Goal: Download file/media

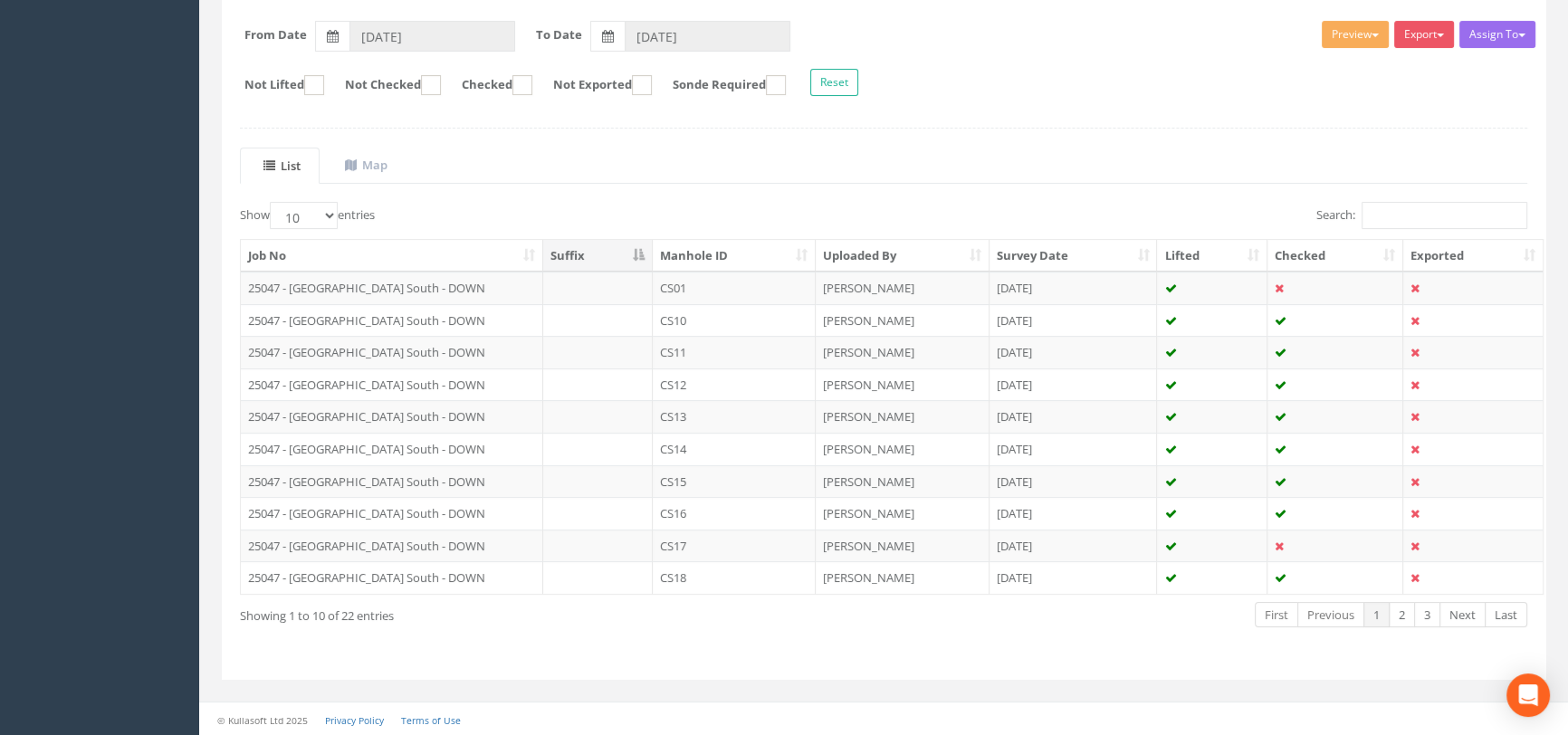
scroll to position [214, 0]
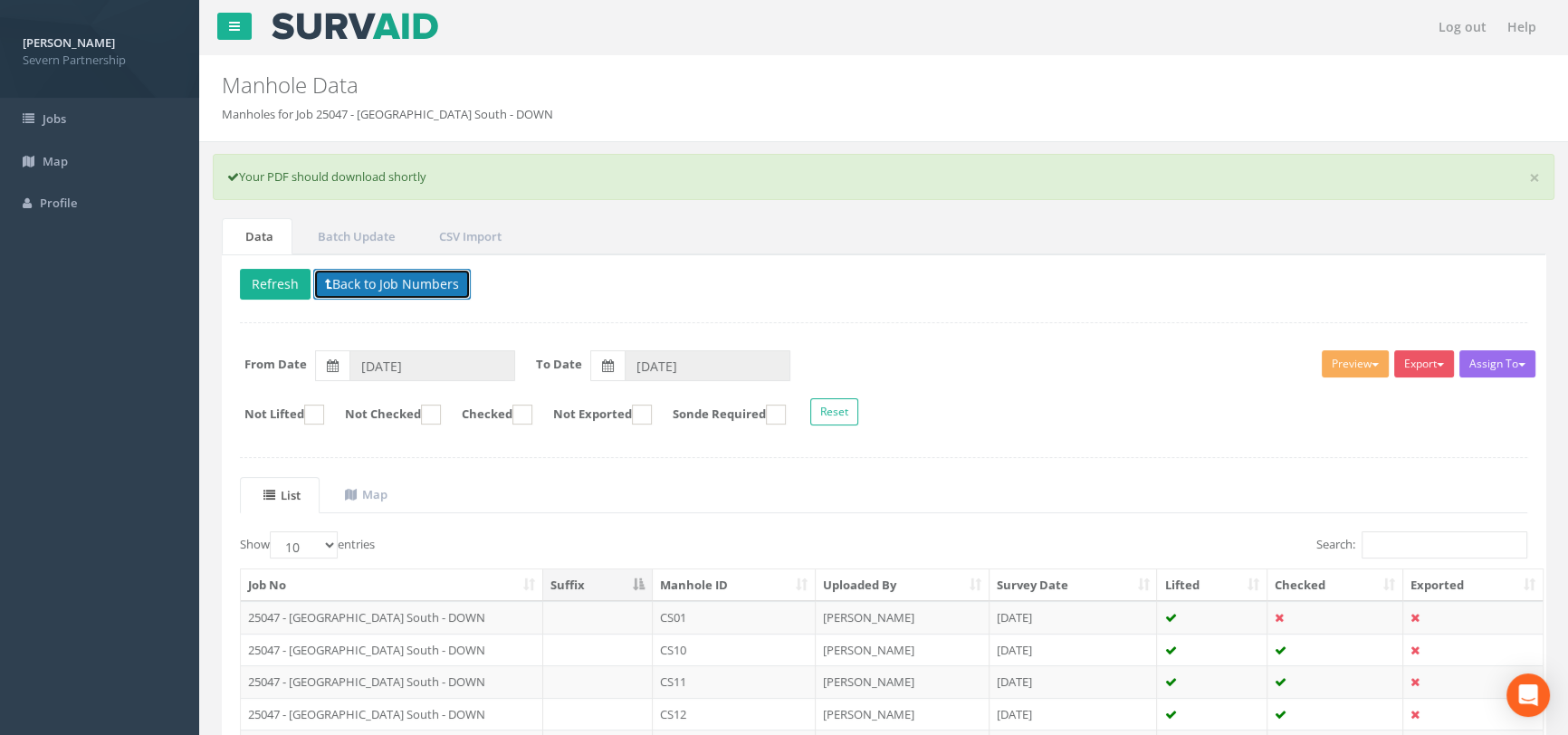
drag, startPoint x: 372, startPoint y: 275, endPoint x: 477, endPoint y: 359, distance: 134.5
click at [372, 275] on button "Back to Job Numbers" at bounding box center [392, 284] width 157 height 31
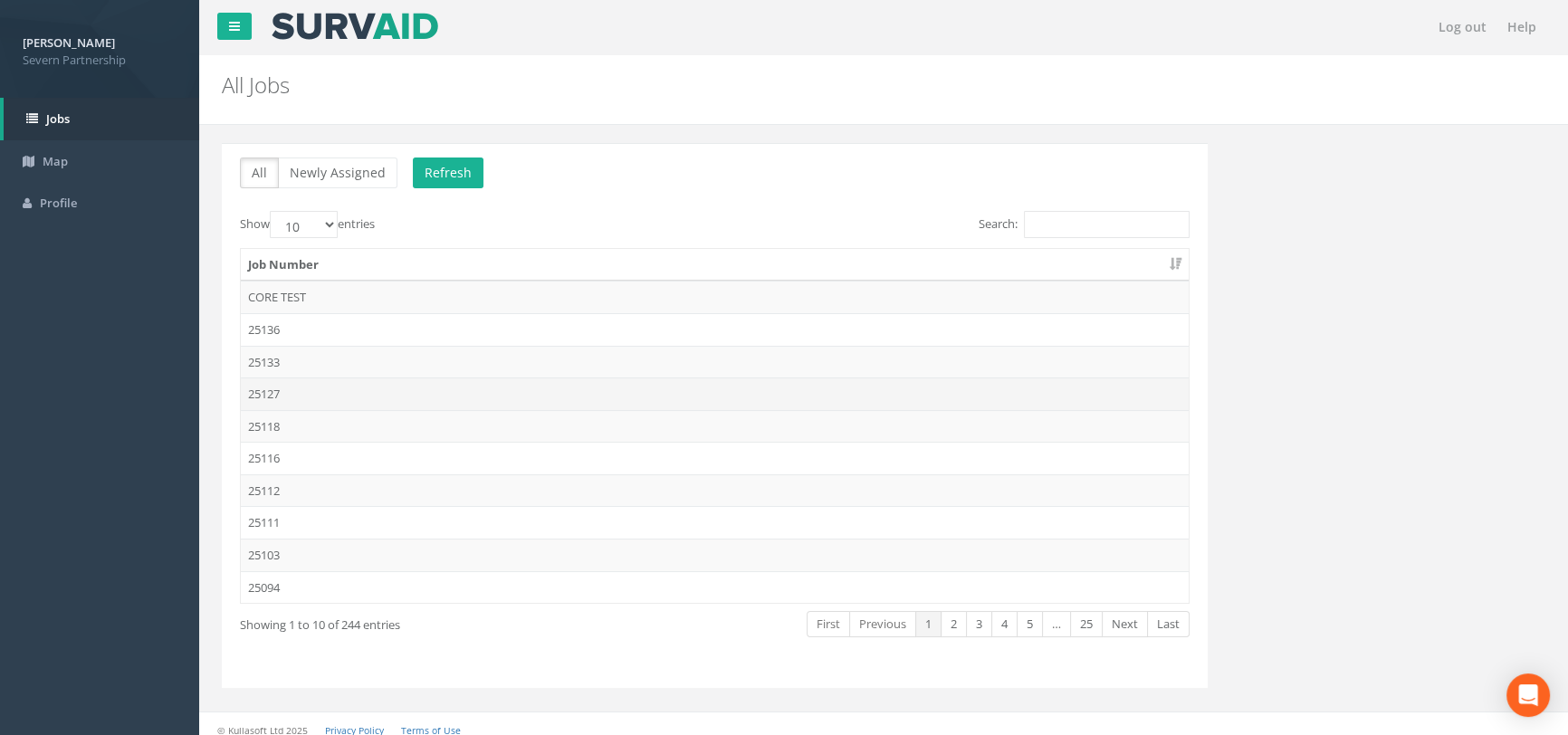
click at [316, 389] on td "25127" at bounding box center [715, 394] width 948 height 32
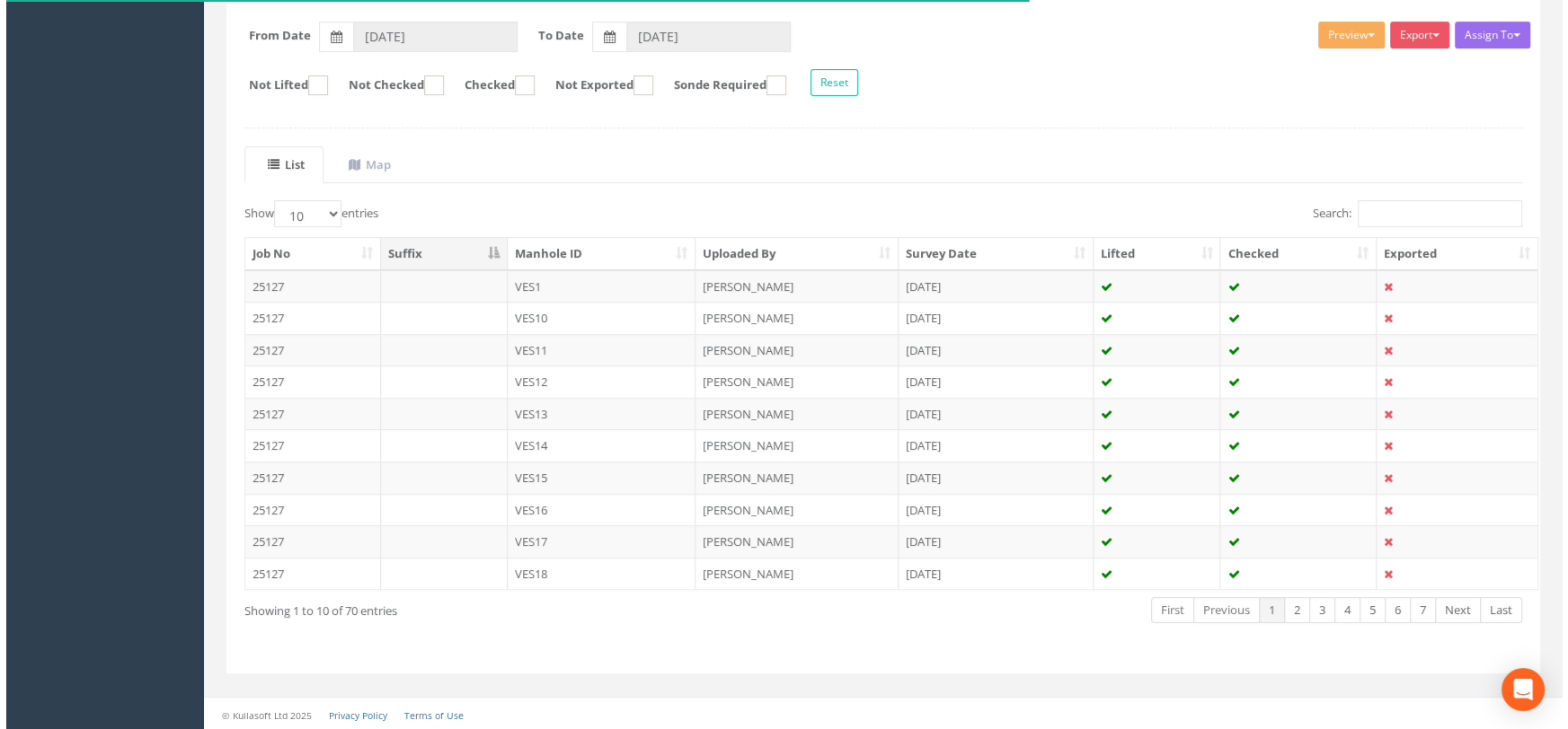
scroll to position [26, 0]
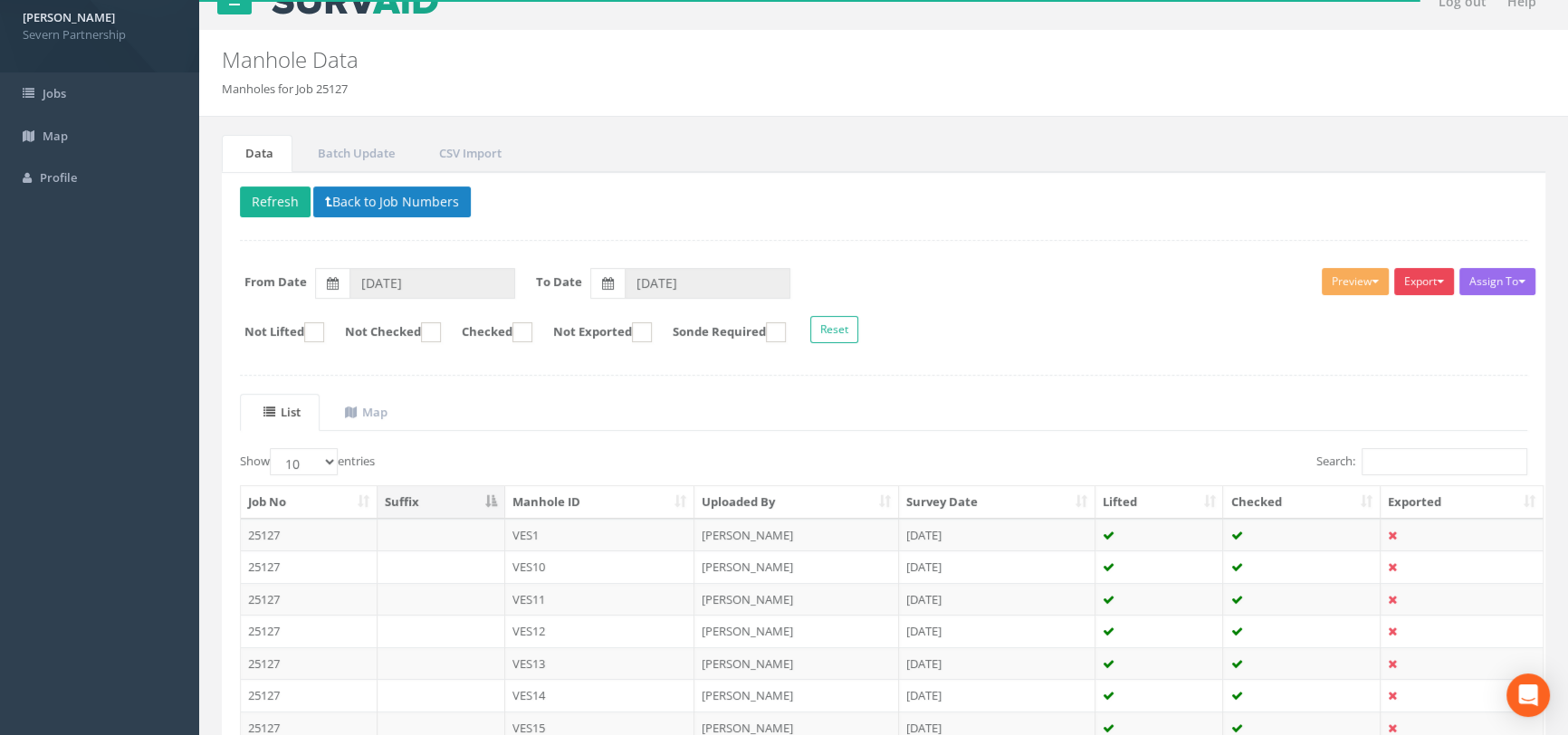
click at [1410, 280] on button "Export" at bounding box center [1424, 281] width 60 height 27
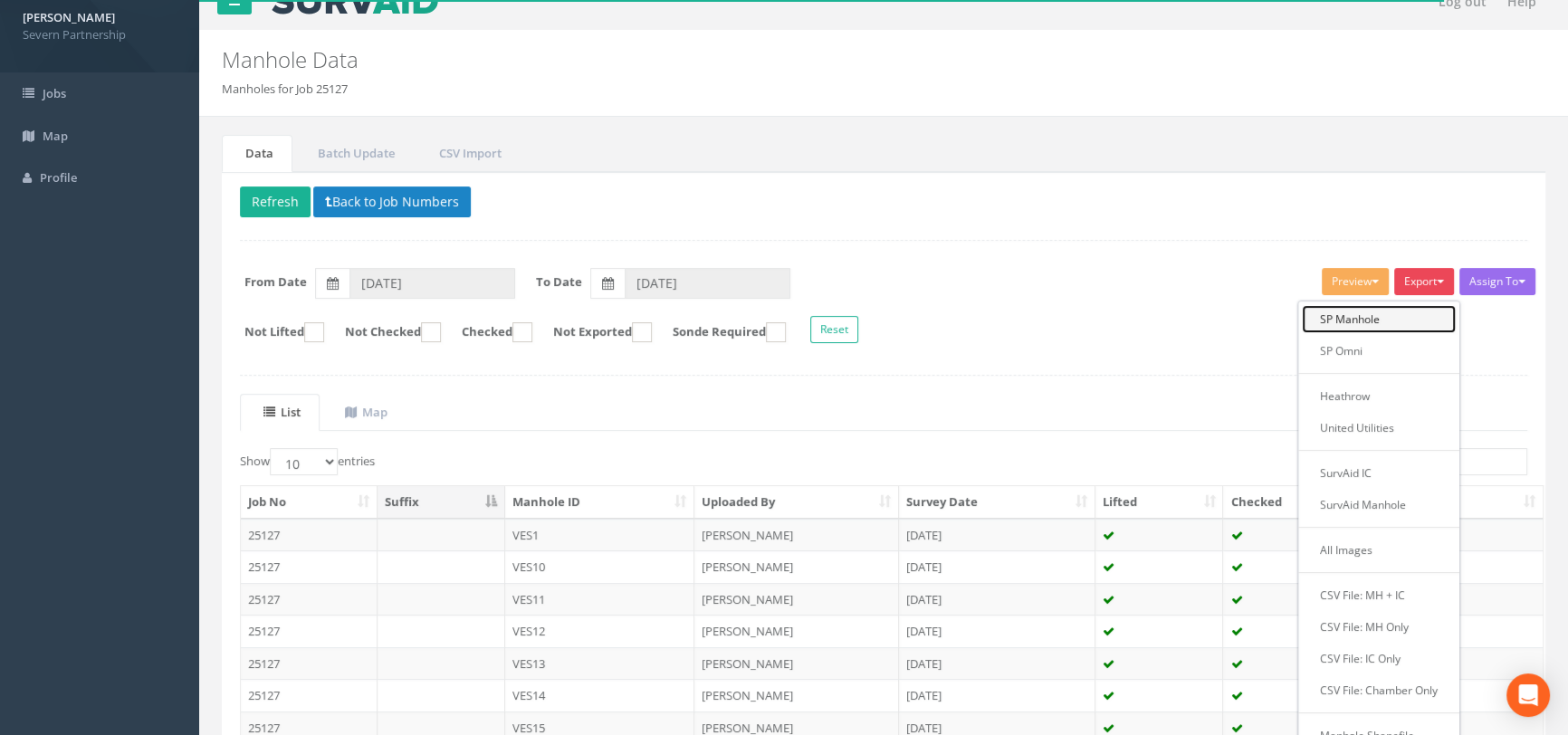
click at [1358, 316] on link "SP Manhole" at bounding box center [1378, 318] width 153 height 28
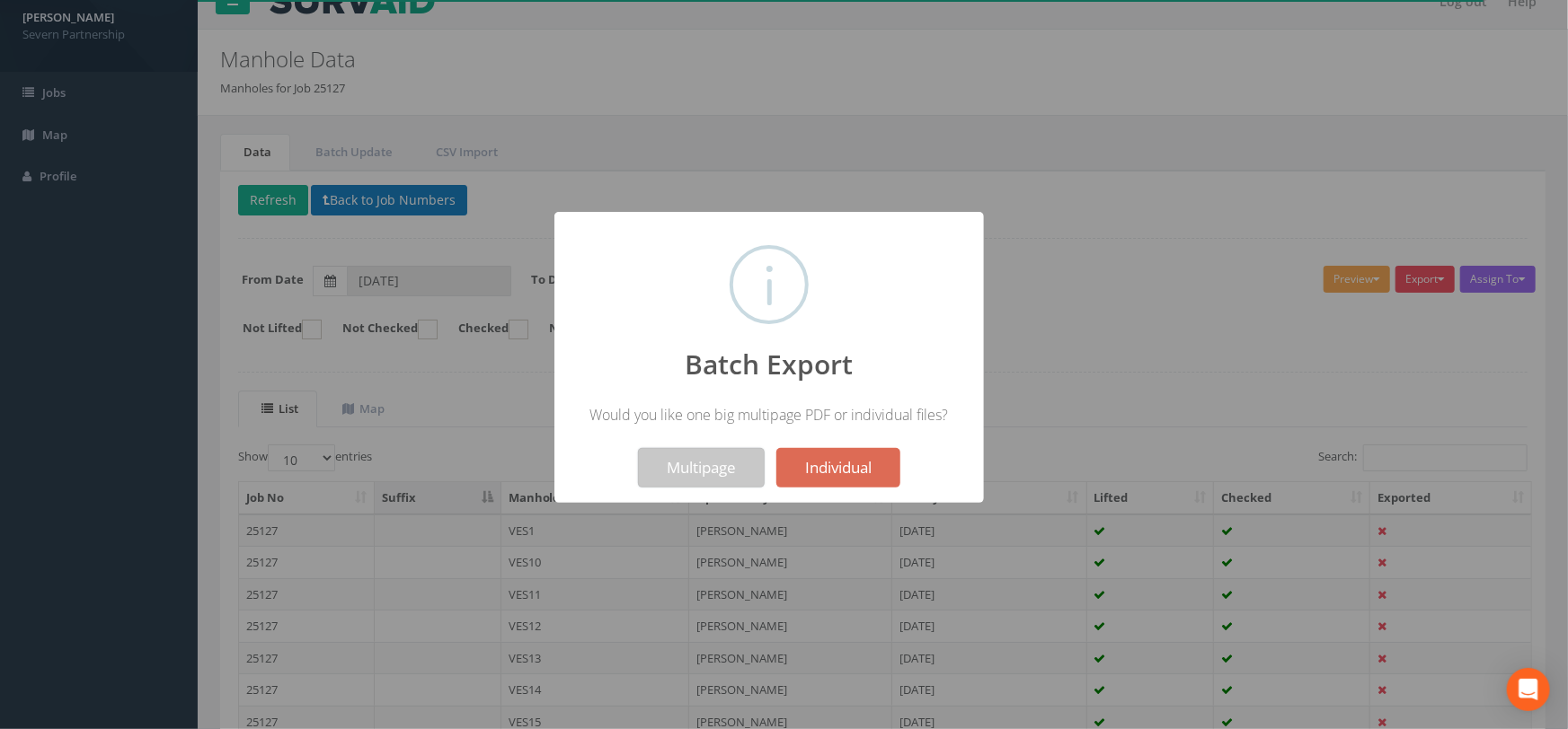
click at [703, 464] on button "Multipage" at bounding box center [701, 468] width 127 height 40
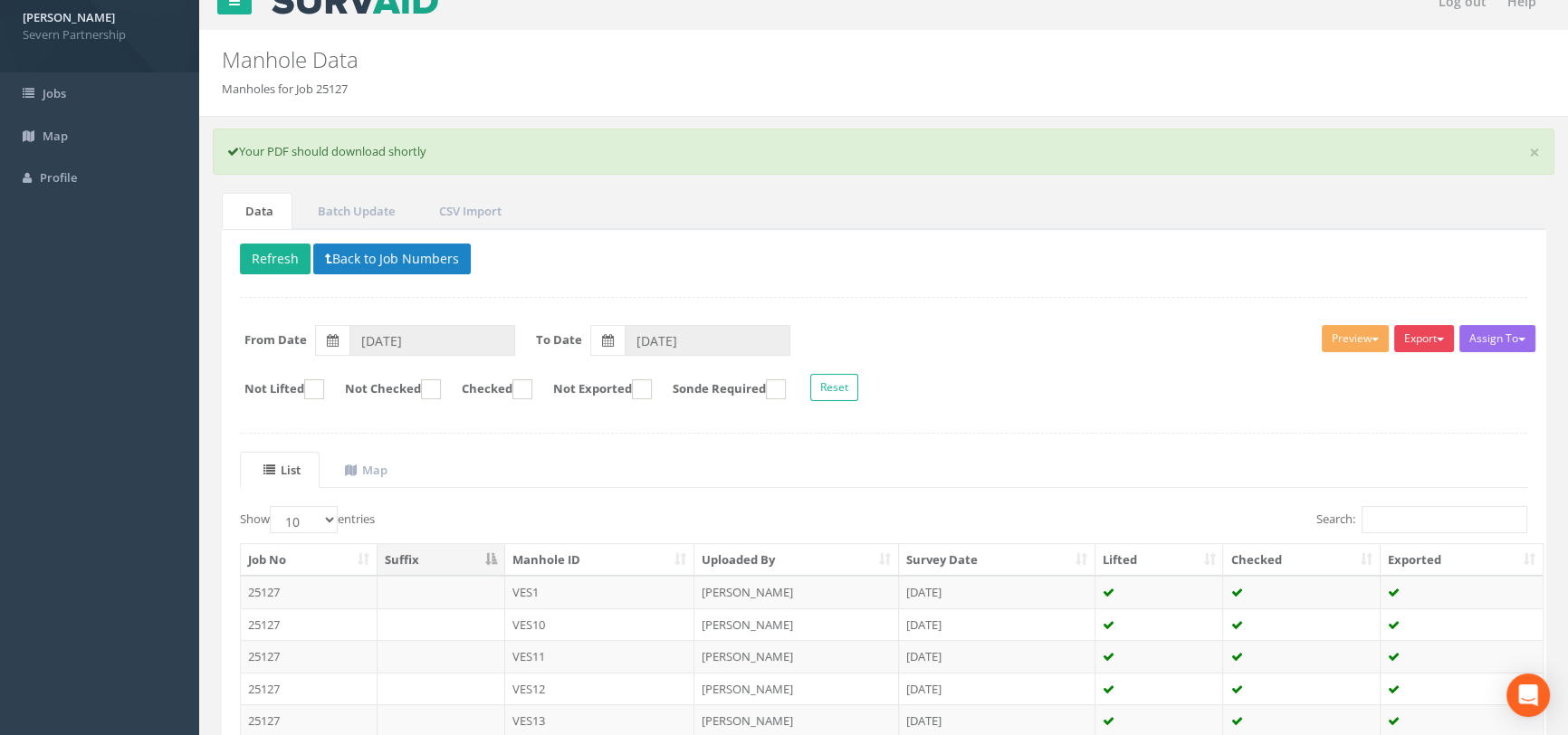
click at [1419, 335] on button "Export" at bounding box center [1424, 338] width 60 height 27
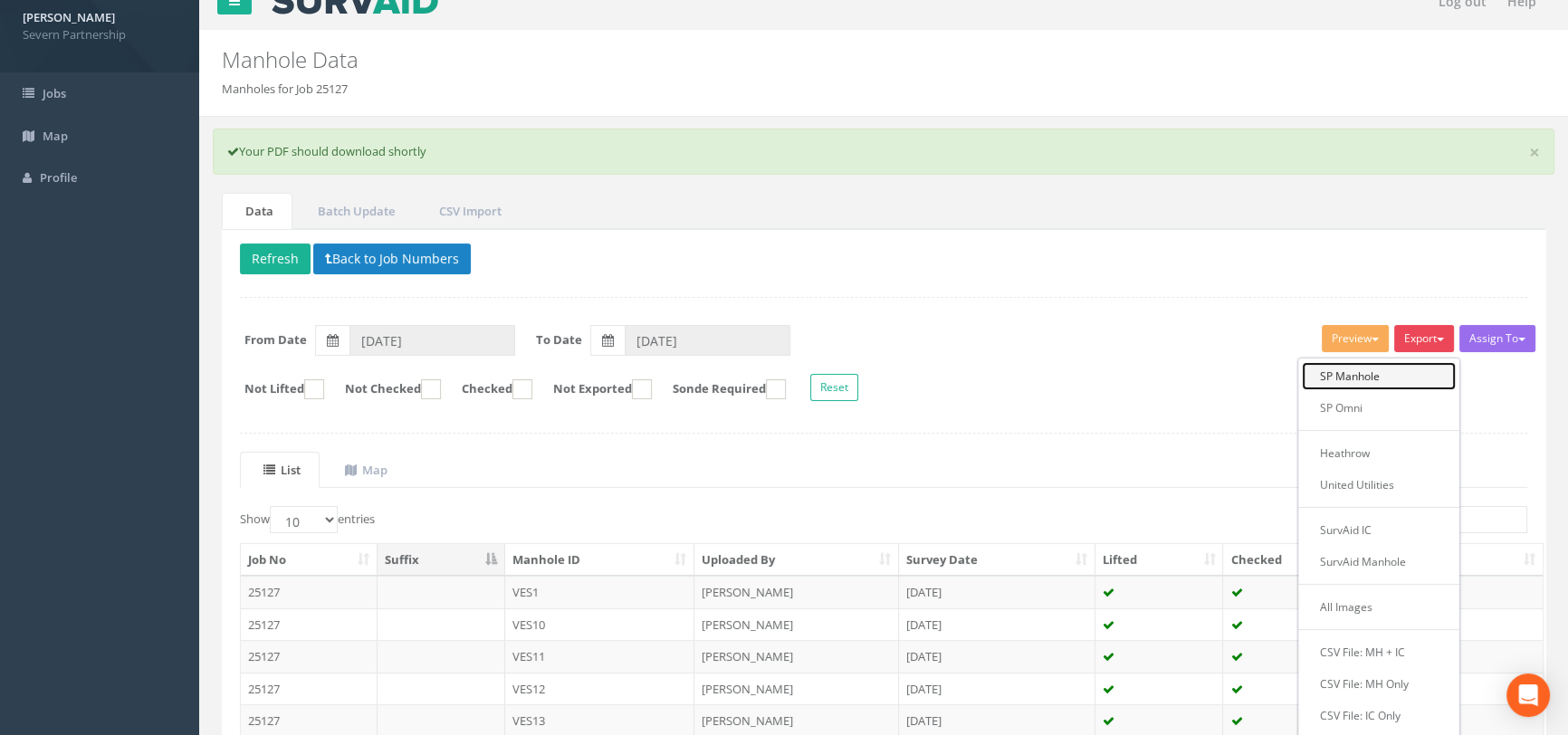
click at [1358, 376] on link "SP Manhole" at bounding box center [1378, 376] width 153 height 28
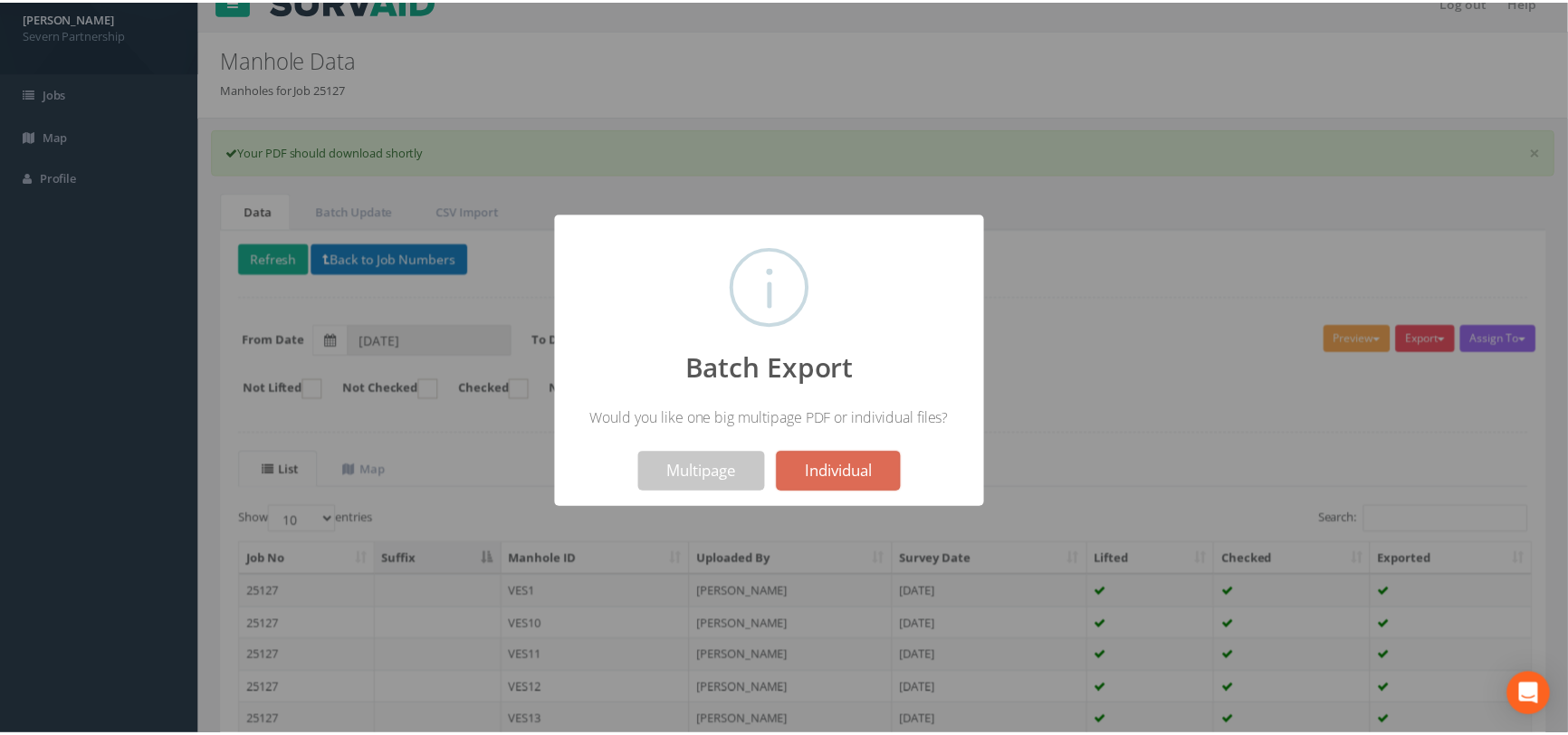
scroll to position [0, 0]
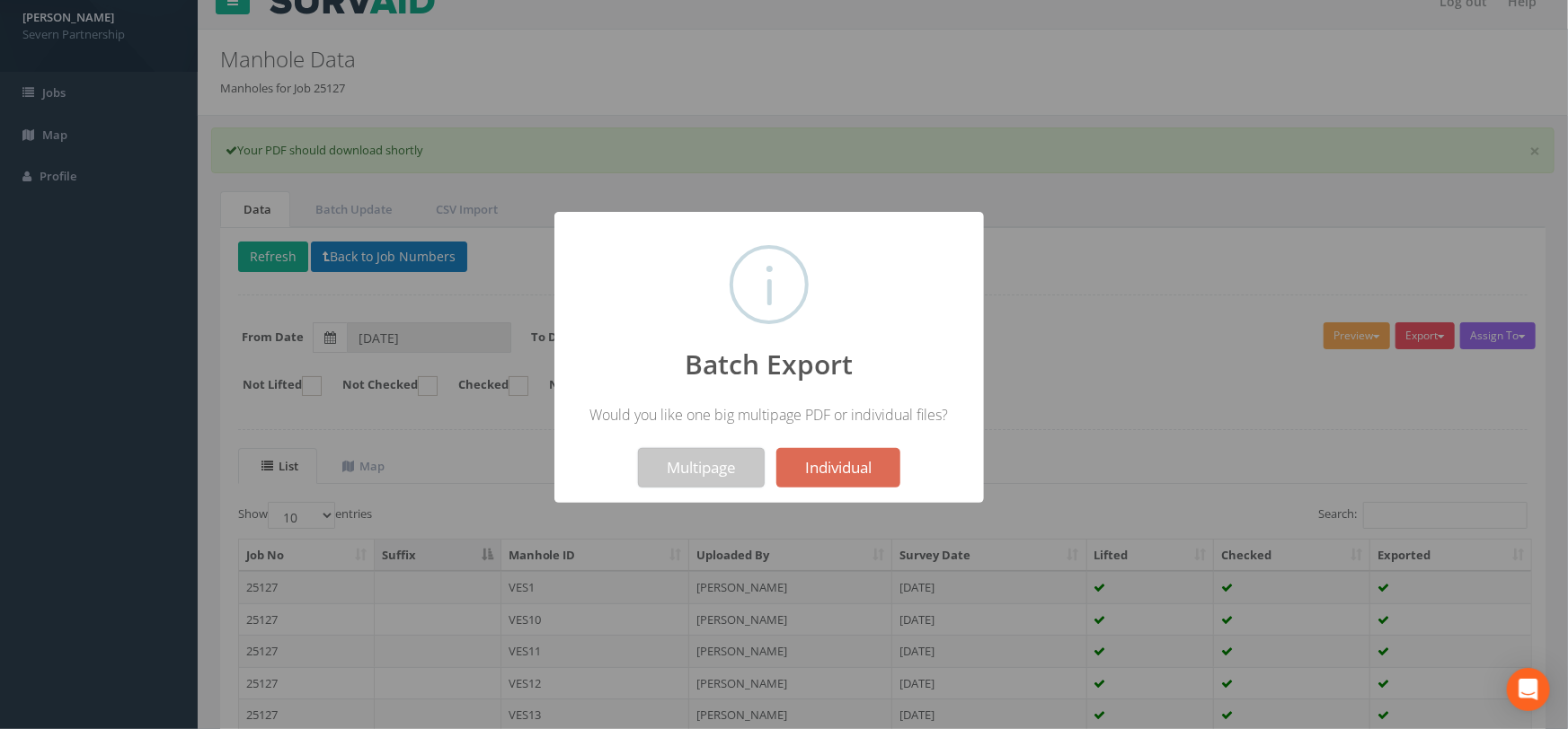
click at [702, 470] on button "Multipage" at bounding box center [701, 468] width 127 height 40
